Goal: Book appointment/travel/reservation

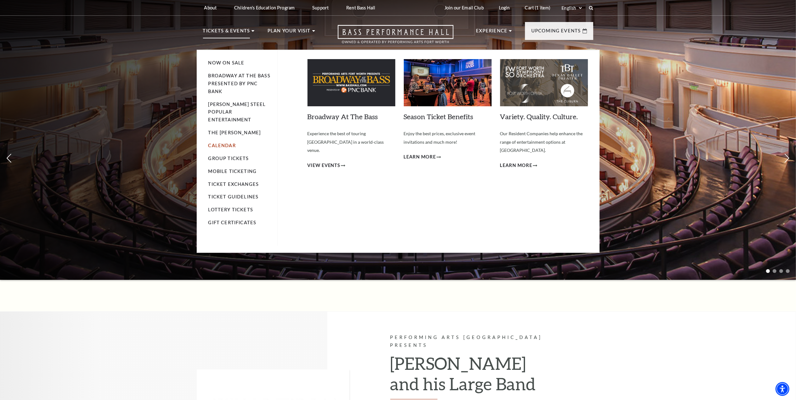
click at [224, 143] on link "Calendar" at bounding box center [221, 145] width 27 height 5
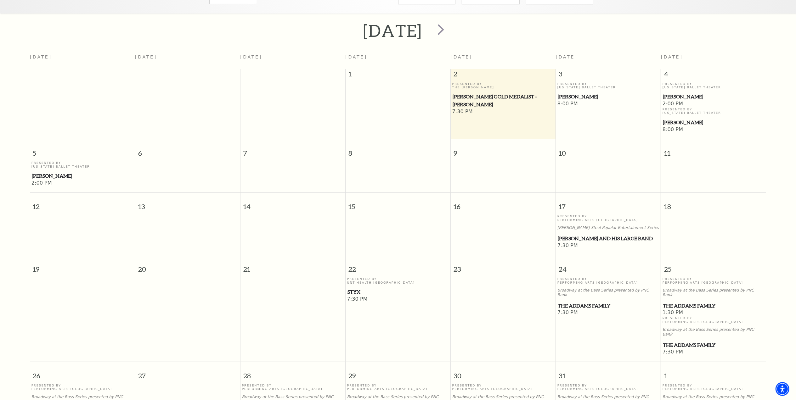
scroll to position [140, 0]
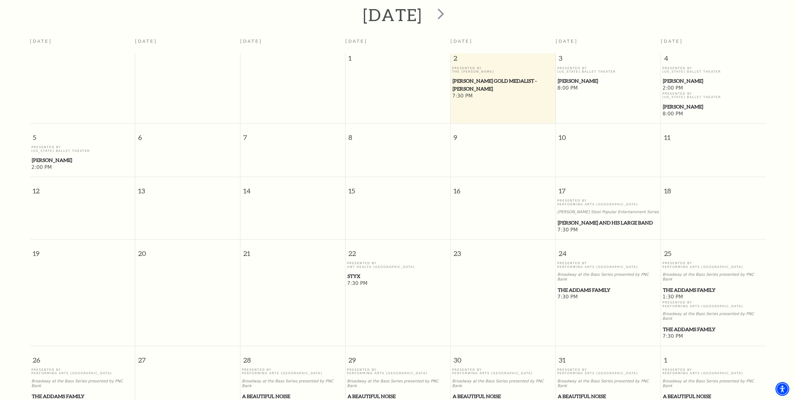
click at [468, 77] on span "[PERSON_NAME] Gold Medalist - [PERSON_NAME]" at bounding box center [502, 84] width 101 height 15
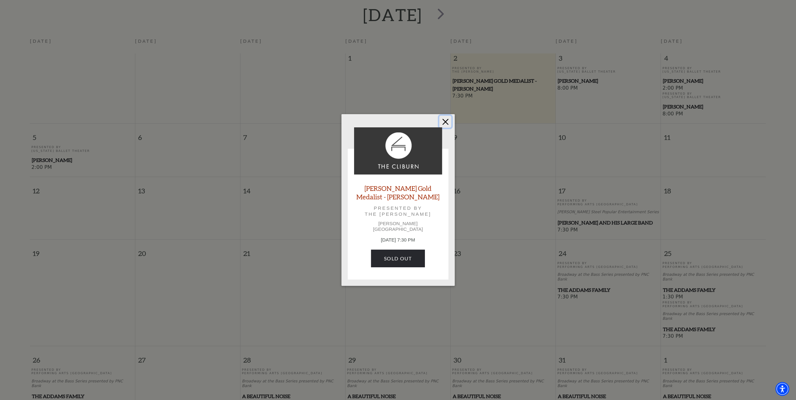
click at [443, 125] on button "Close" at bounding box center [445, 122] width 12 height 12
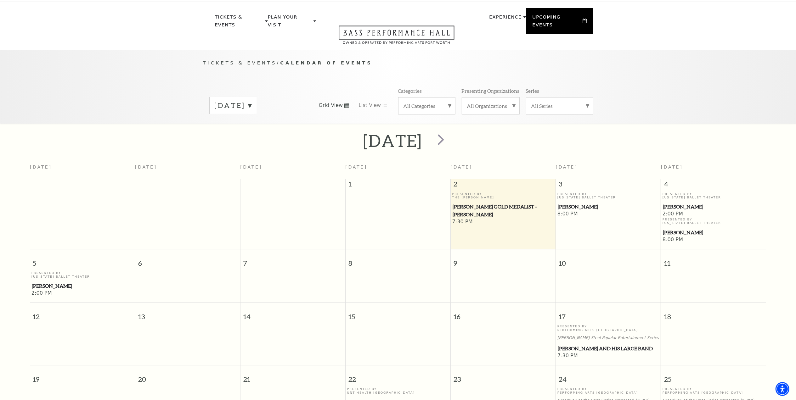
scroll to position [0, 0]
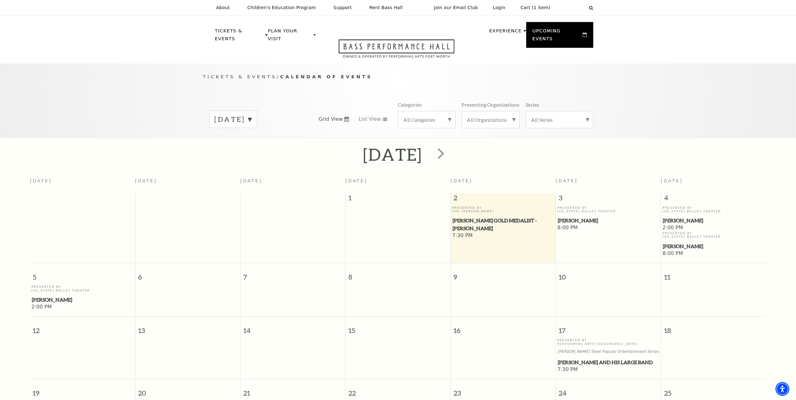
click at [473, 217] on span "[PERSON_NAME] Gold Medalist - [PERSON_NAME]" at bounding box center [502, 224] width 101 height 15
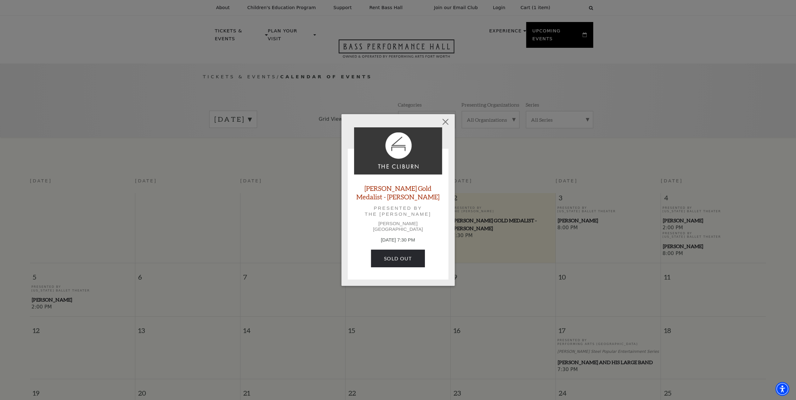
click at [391, 269] on div "Cliburn Gold Medalist - Aristo Sham Presented by The Cliburn Kimbell Art Museum…" at bounding box center [398, 200] width 88 height 146
click at [398, 260] on link "SOLD OUT" at bounding box center [397, 259] width 53 height 18
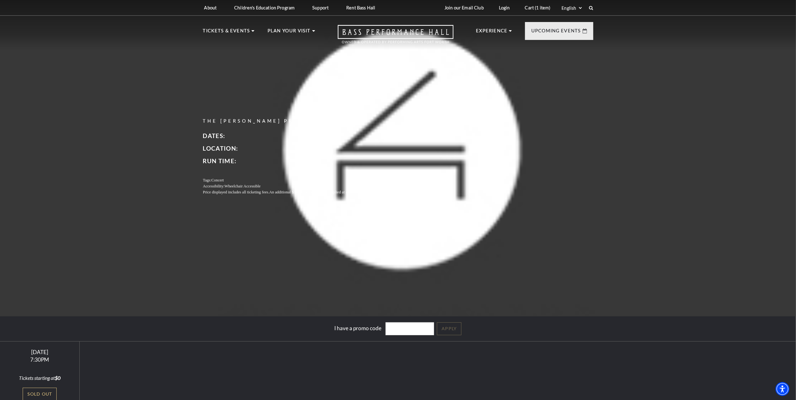
click at [527, 57] on div "The [PERSON_NAME] Presents Empty heading Dates: Location: Run Time: Tags: Conce…" at bounding box center [398, 156] width 796 height 320
